Goal: Check status: Check status

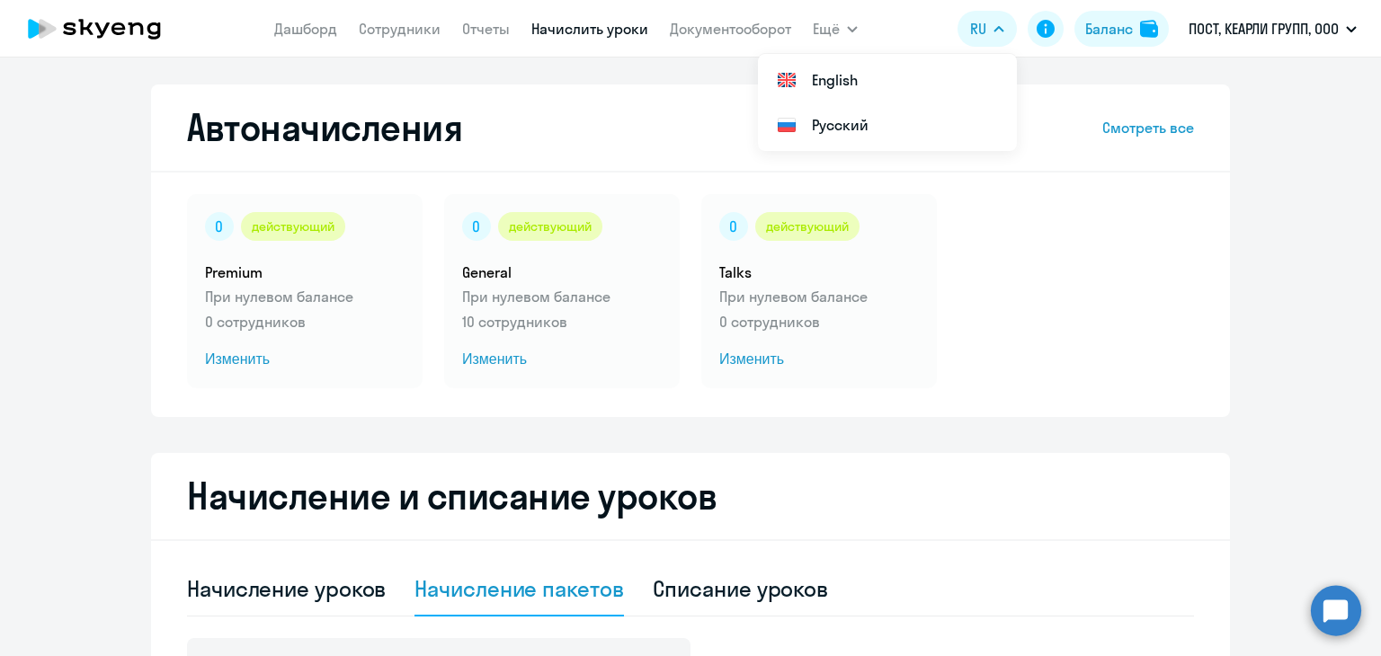
select select "10"
click at [399, 33] on link "Сотрудники" at bounding box center [400, 29] width 82 height 18
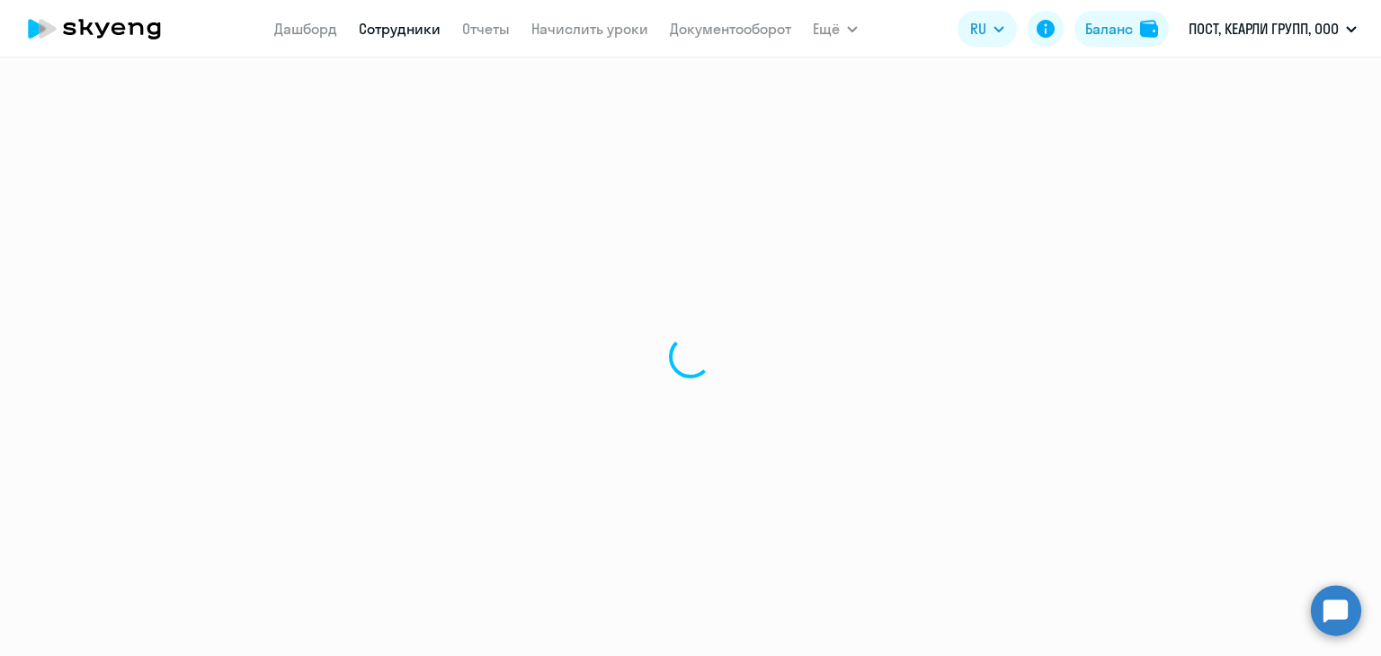
select select "30"
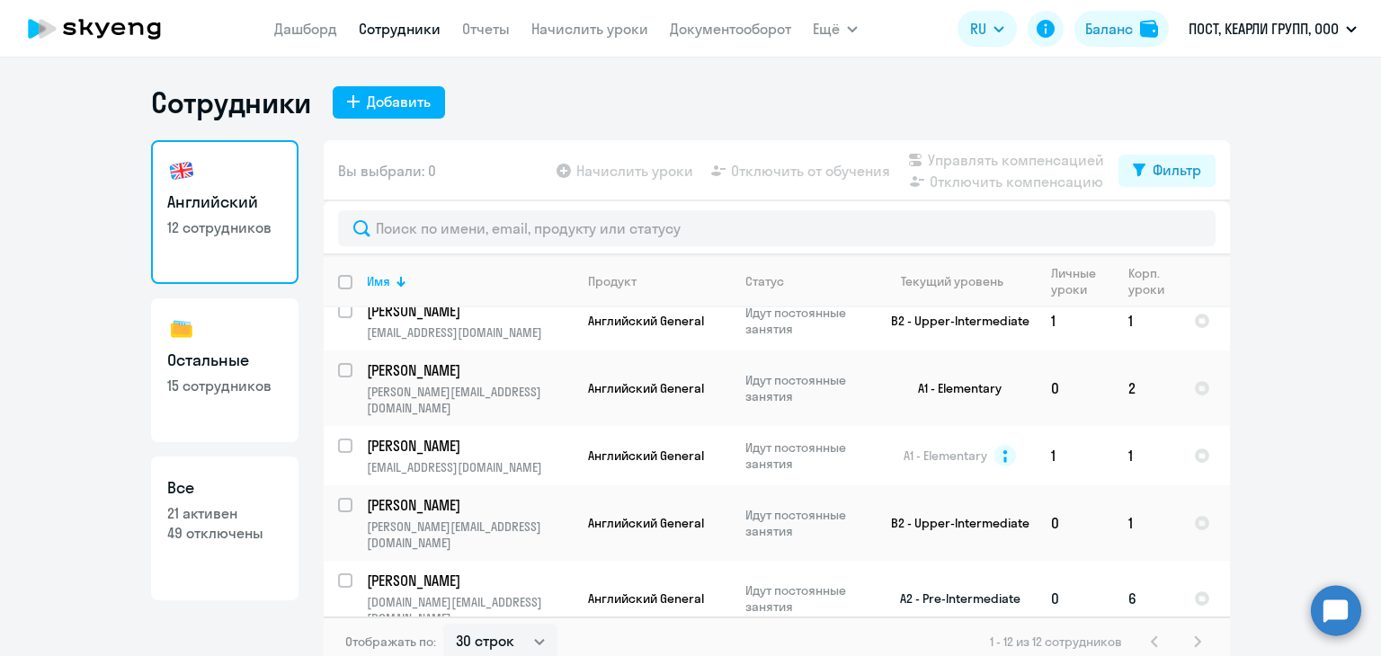
scroll to position [11, 0]
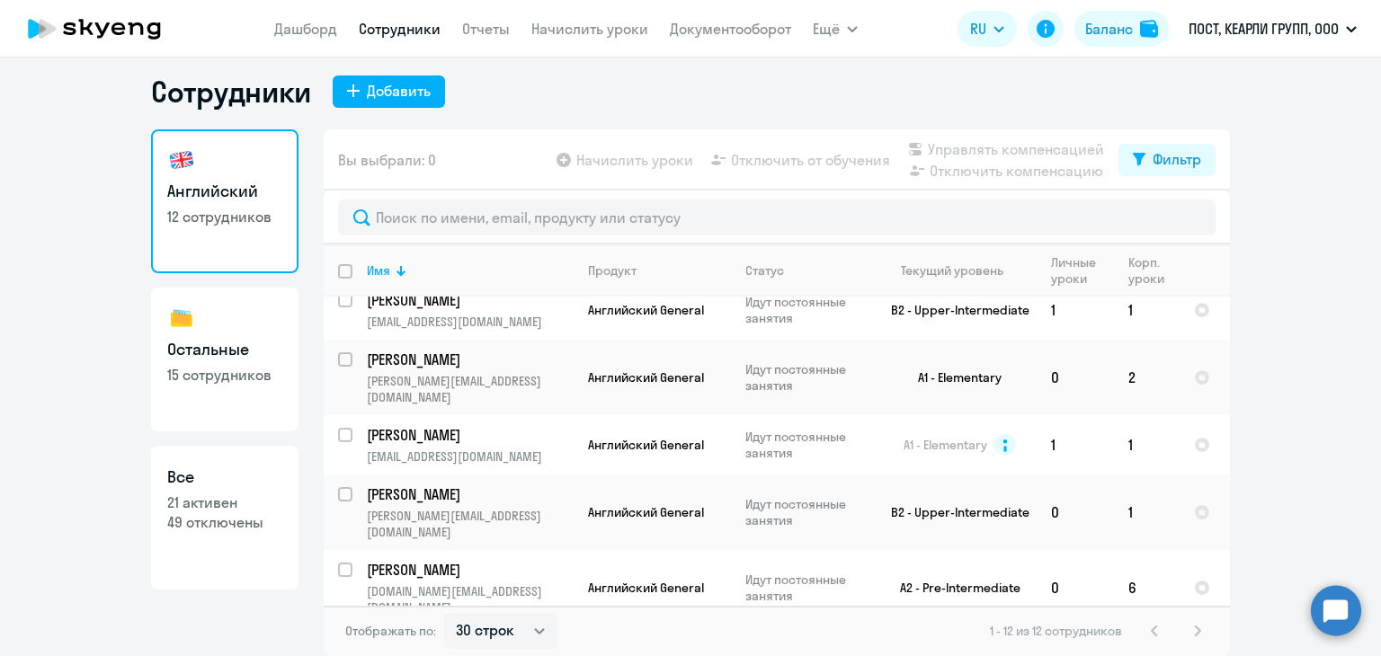
click at [471, 636] on p "[PERSON_NAME]" at bounding box center [468, 646] width 203 height 20
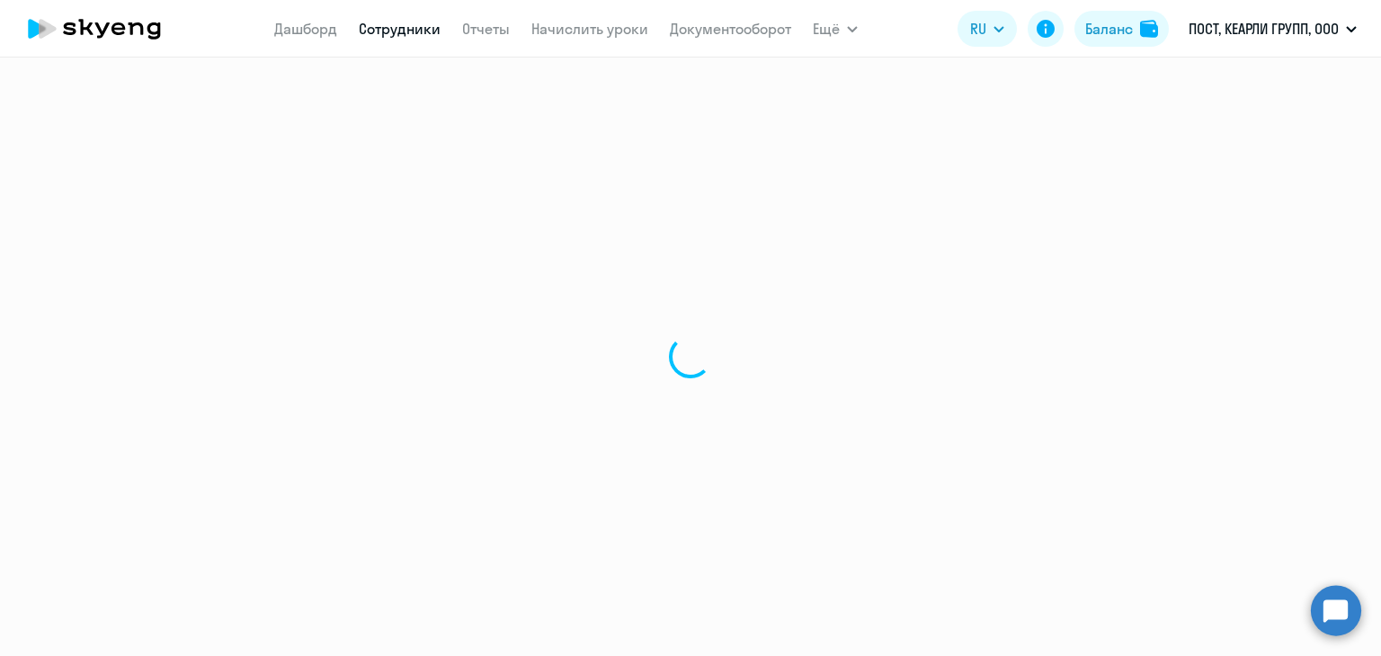
select select "english"
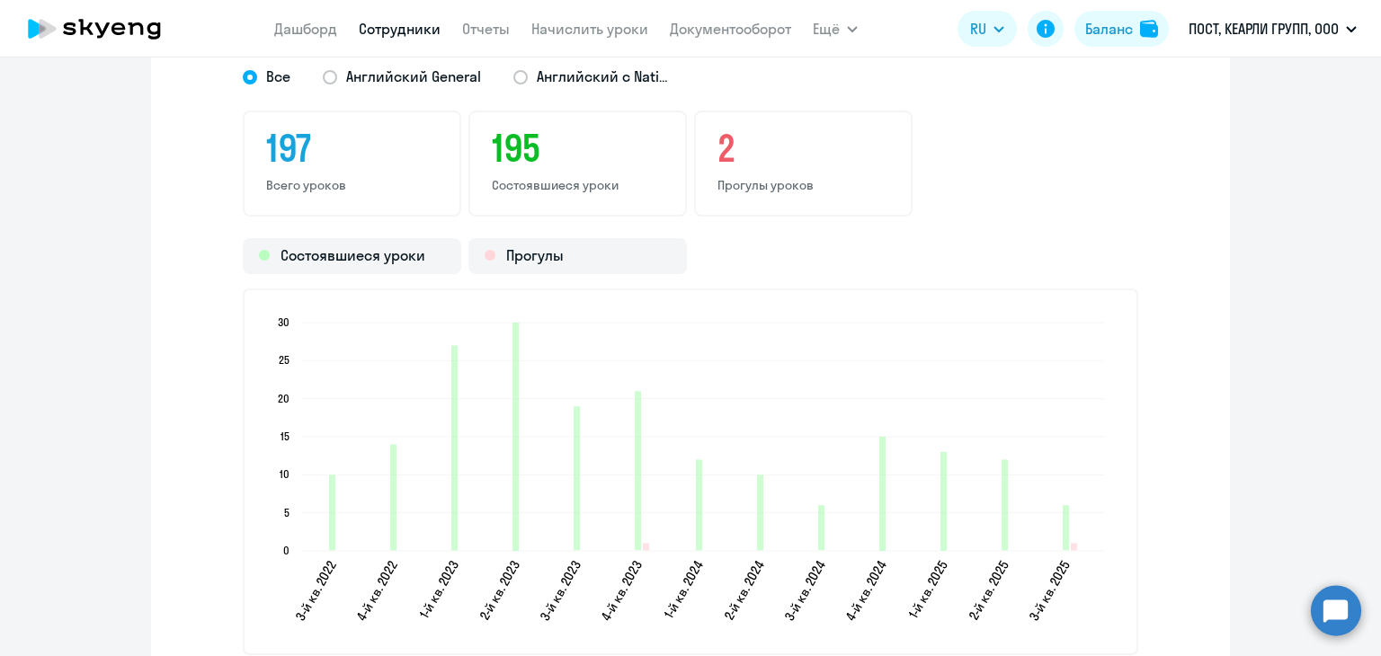
scroll to position [2248, 0]
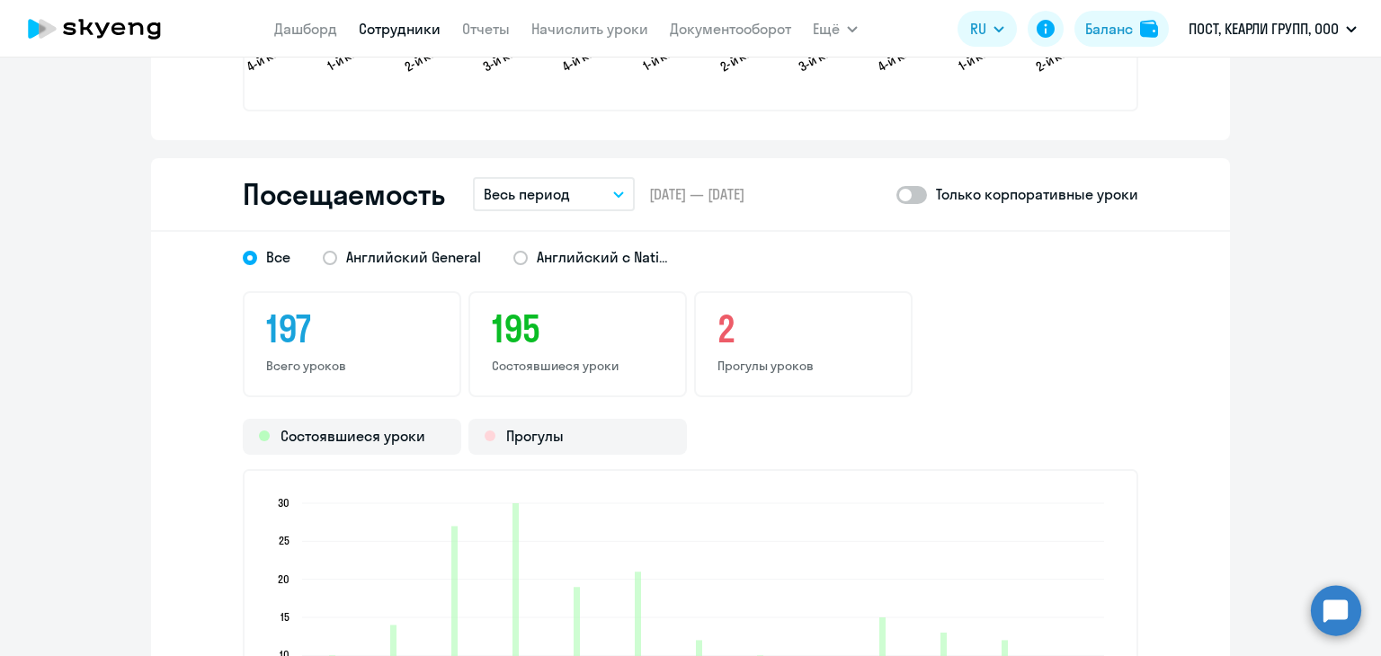
click at [514, 174] on div "Посещаемость Весь период – [DATE] — [DATE] Только корпоративные уроки" at bounding box center [690, 195] width 1079 height 74
click at [514, 190] on p "Весь период" at bounding box center [527, 194] width 86 height 22
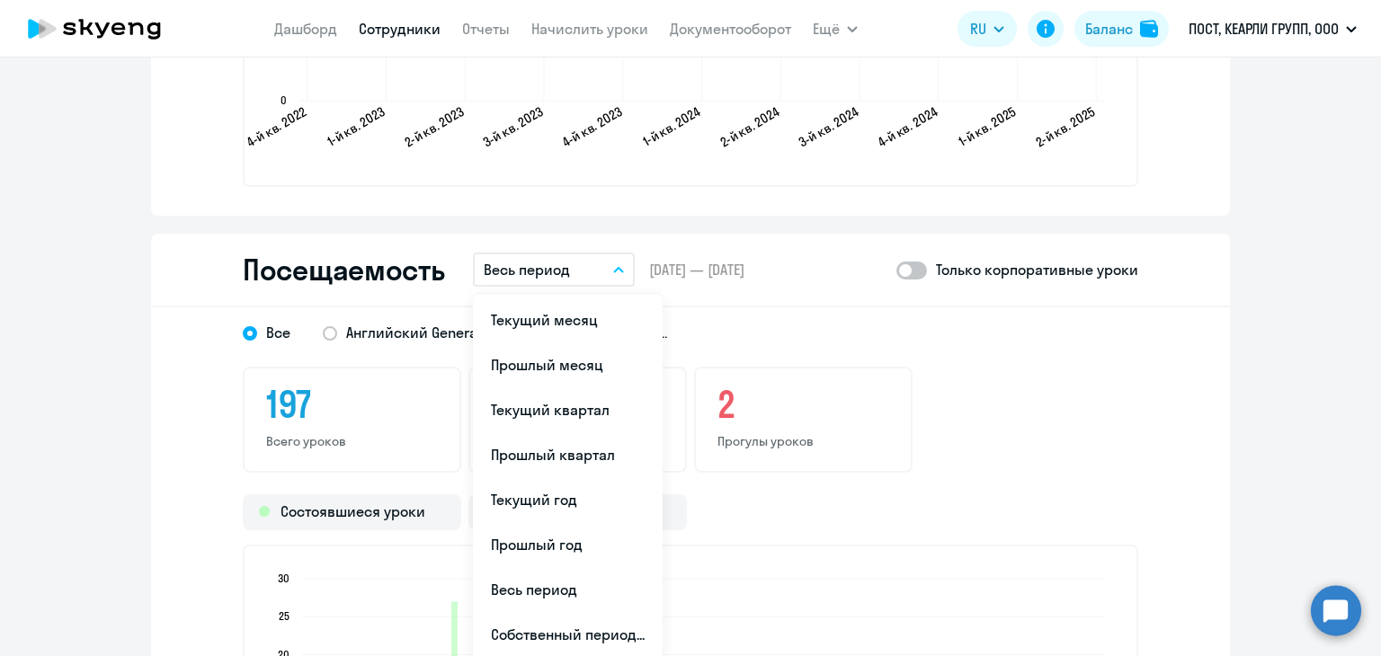
scroll to position [2158, 0]
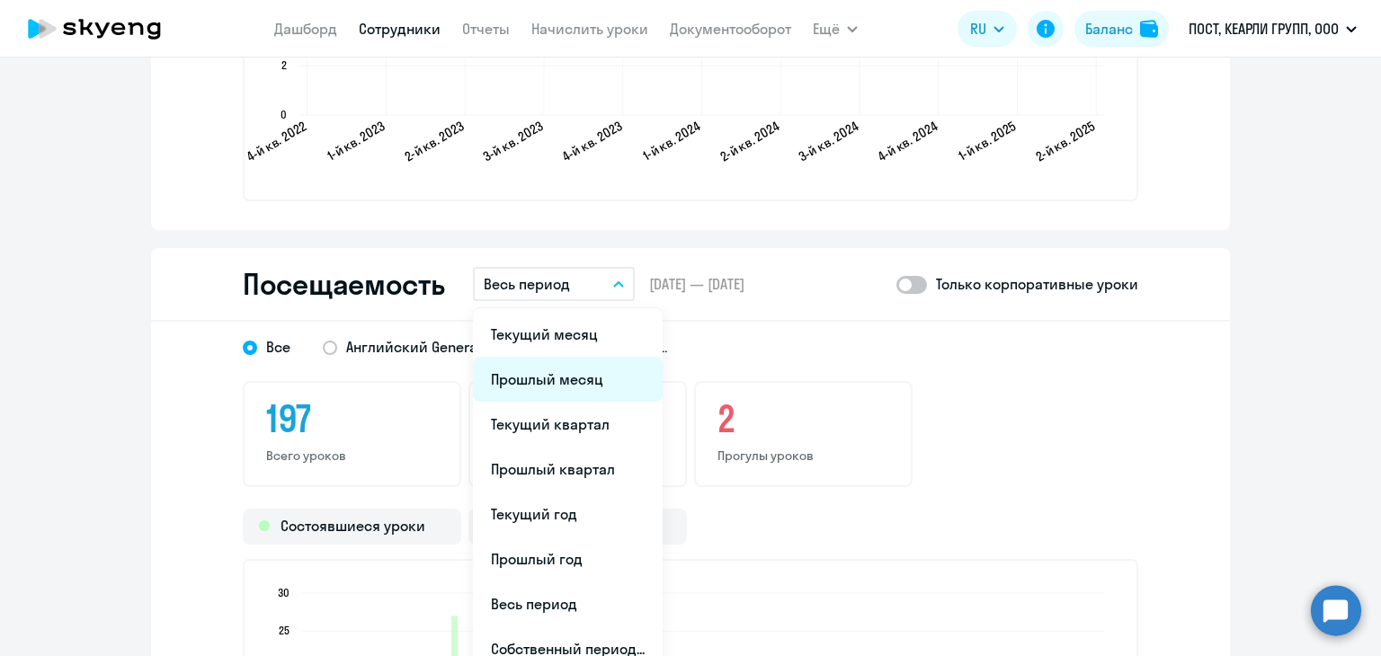
click at [560, 382] on li "Прошлый месяц" at bounding box center [568, 379] width 190 height 45
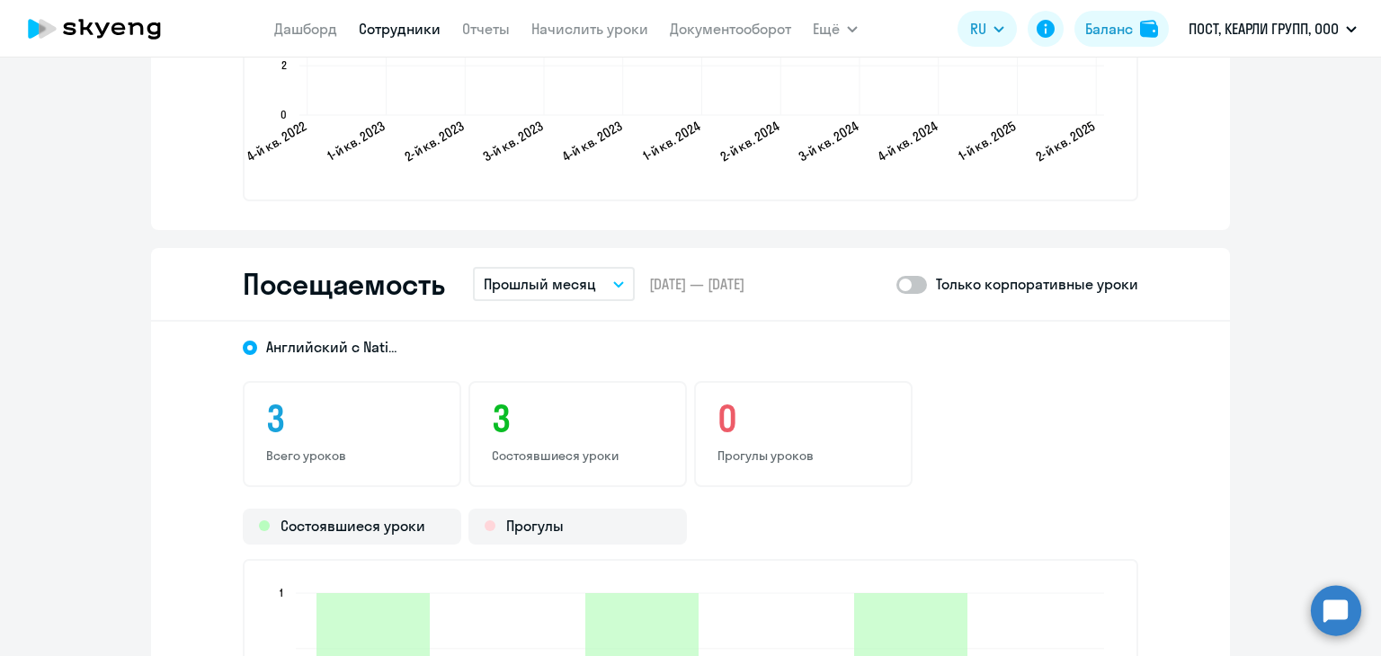
click at [587, 277] on p "Прошлый месяц" at bounding box center [540, 284] width 112 height 22
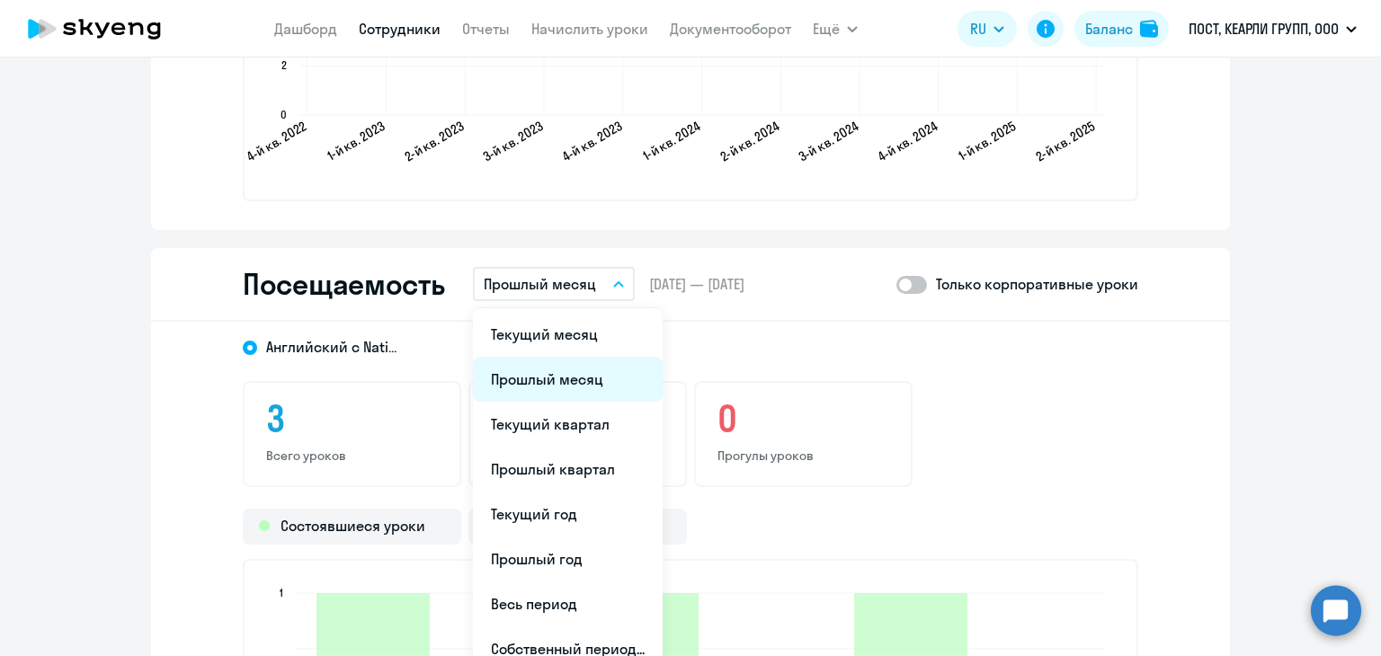
click at [601, 387] on li "Прошлый месяц" at bounding box center [568, 379] width 190 height 45
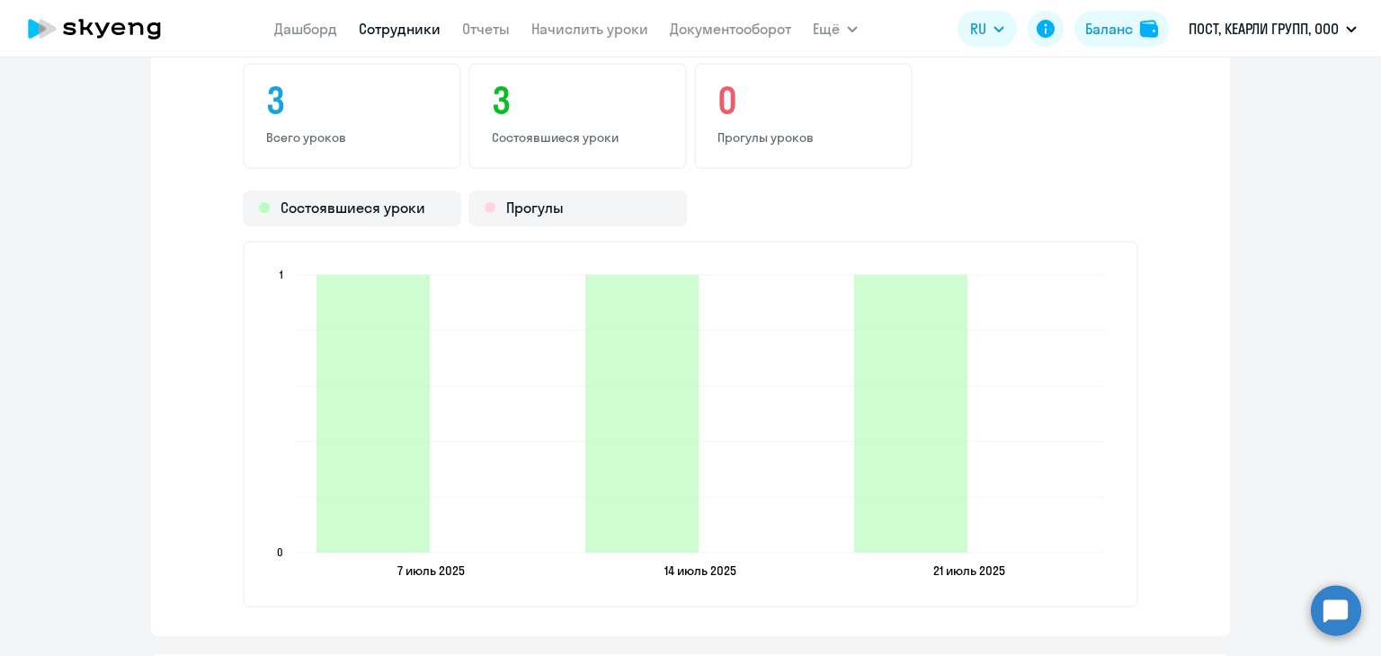
scroll to position [2338, 0]
